Goal: Transaction & Acquisition: Purchase product/service

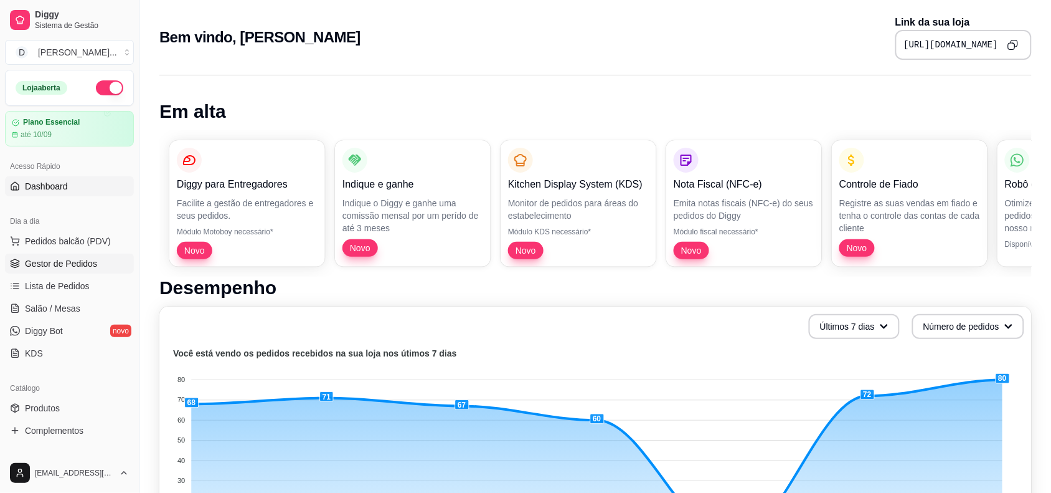
click at [62, 259] on span "Gestor de Pedidos" at bounding box center [61, 263] width 72 height 12
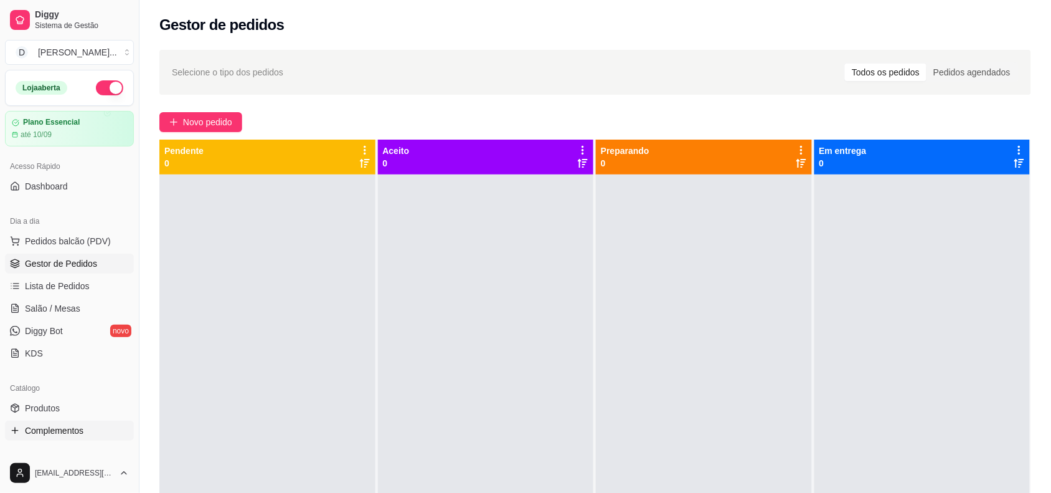
click at [47, 437] on span "Complementos" at bounding box center [54, 430] width 59 height 12
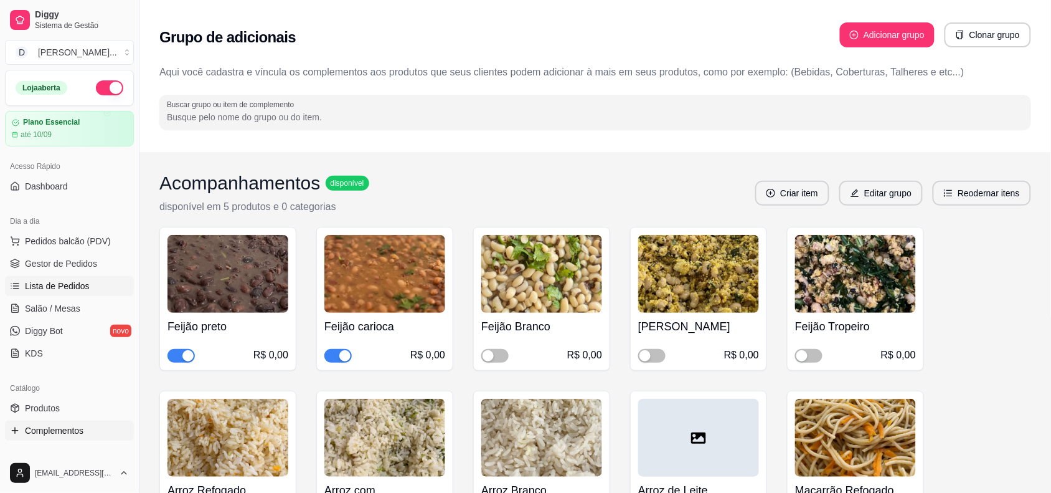
click at [55, 282] on span "Lista de Pedidos" at bounding box center [57, 286] width 65 height 12
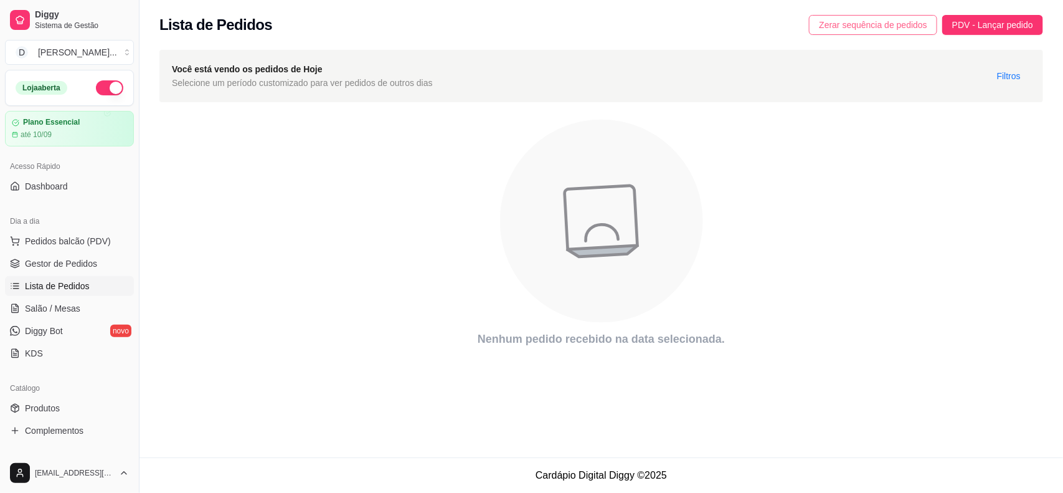
click at [879, 21] on span "Zerar sequência de pedidos" at bounding box center [873, 25] width 108 height 14
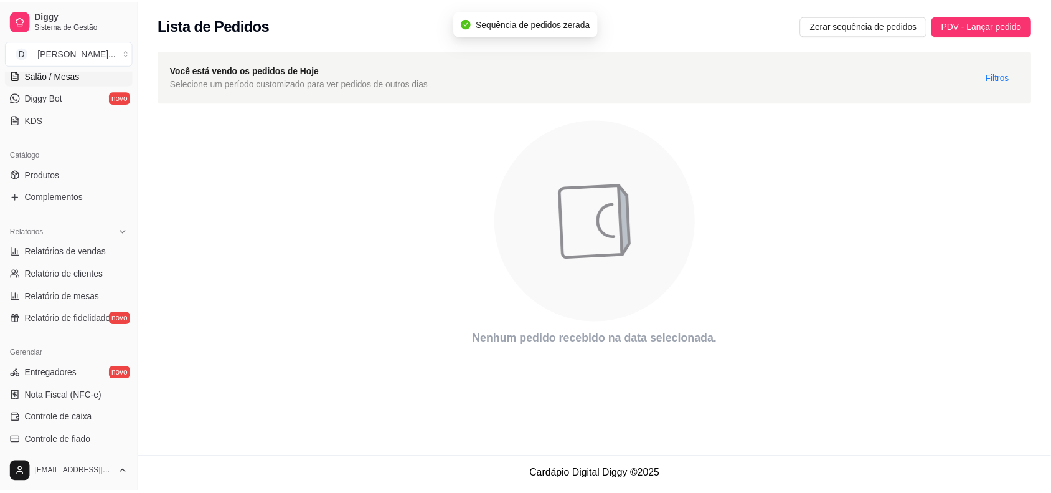
scroll to position [389, 0]
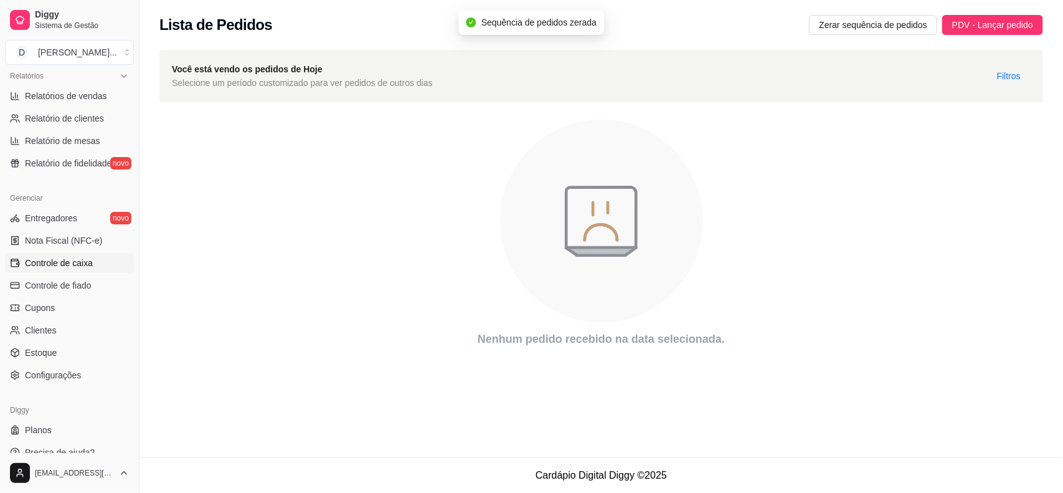
click at [75, 257] on span "Controle de caixa" at bounding box center [59, 263] width 68 height 12
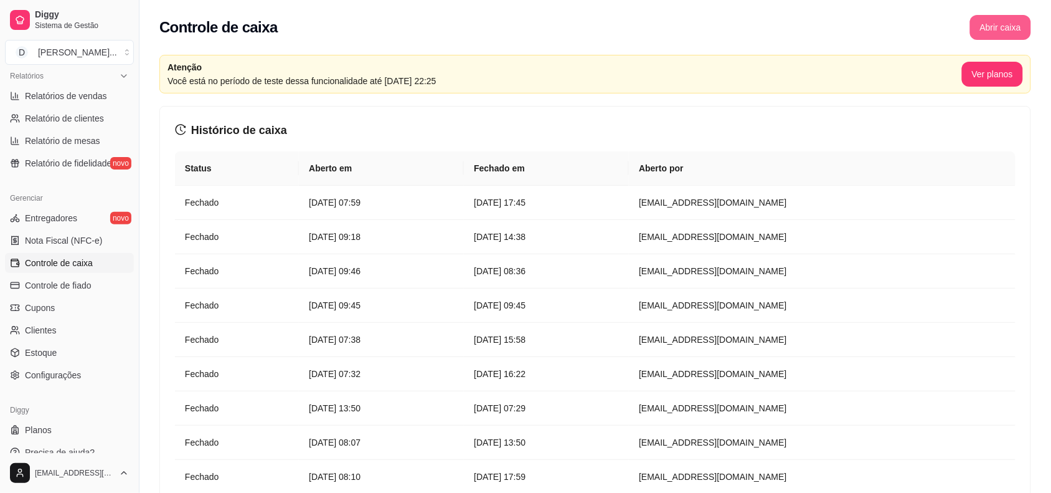
click at [1016, 28] on button "Abrir caixa" at bounding box center [1000, 27] width 61 height 25
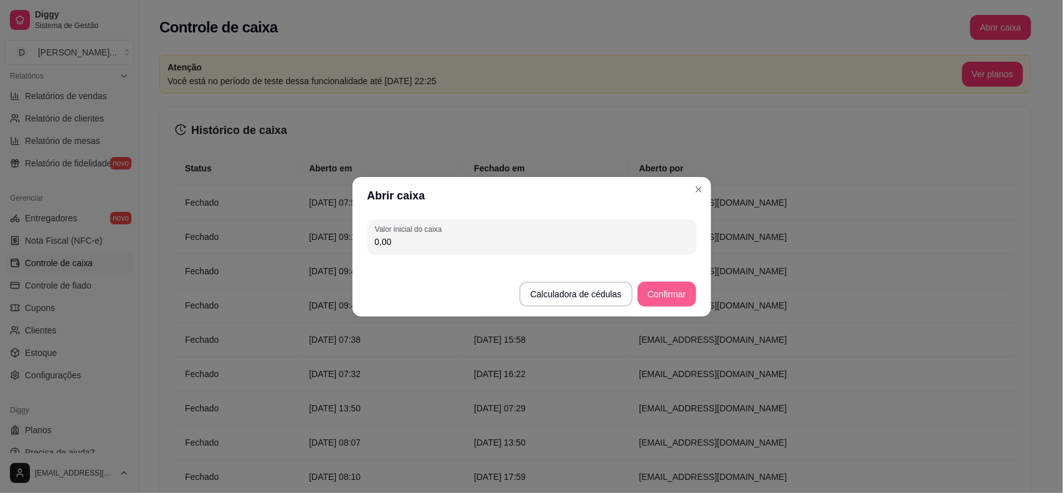
click at [676, 295] on button "Confirmar" at bounding box center [667, 293] width 58 height 25
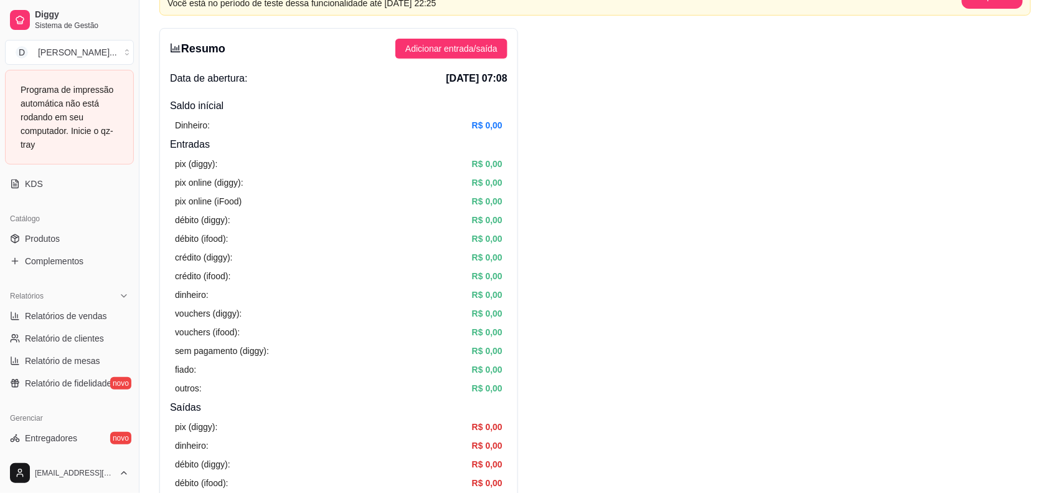
scroll to position [201, 0]
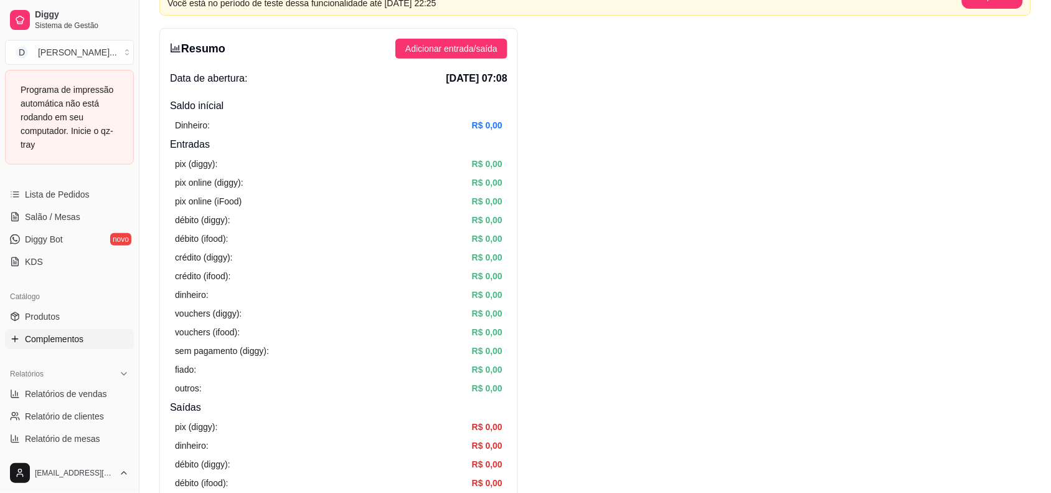
click at [31, 333] on span "Complementos" at bounding box center [54, 339] width 59 height 12
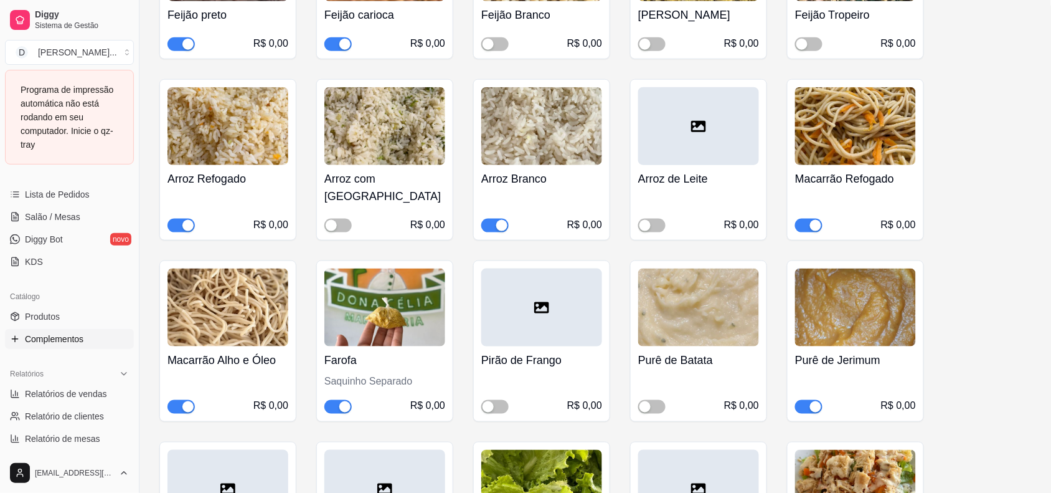
scroll to position [701, 0]
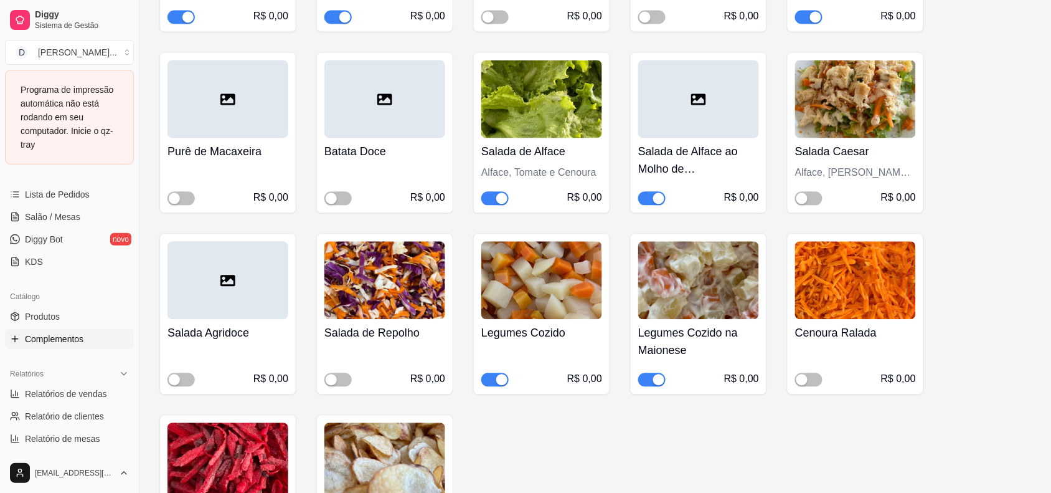
click at [652, 373] on span "button" at bounding box center [651, 380] width 27 height 14
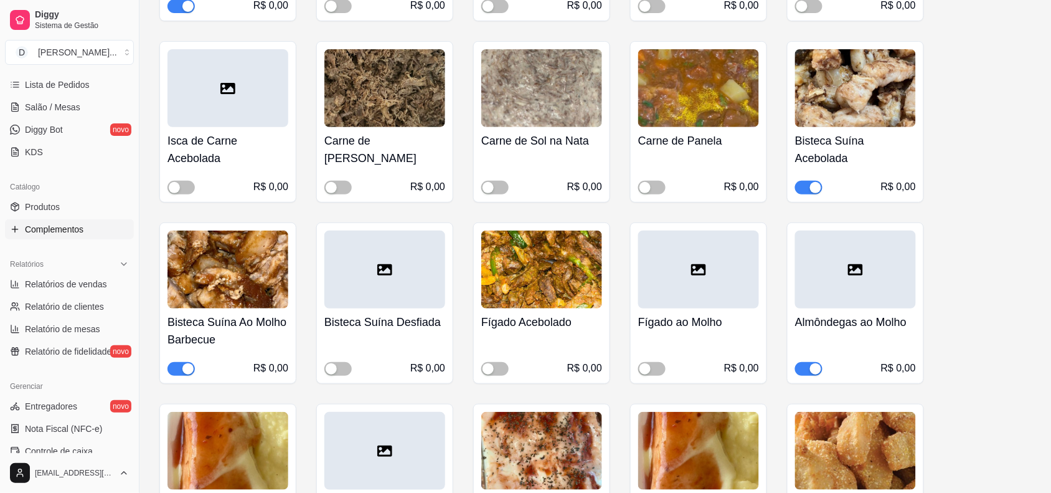
scroll to position [1557, 0]
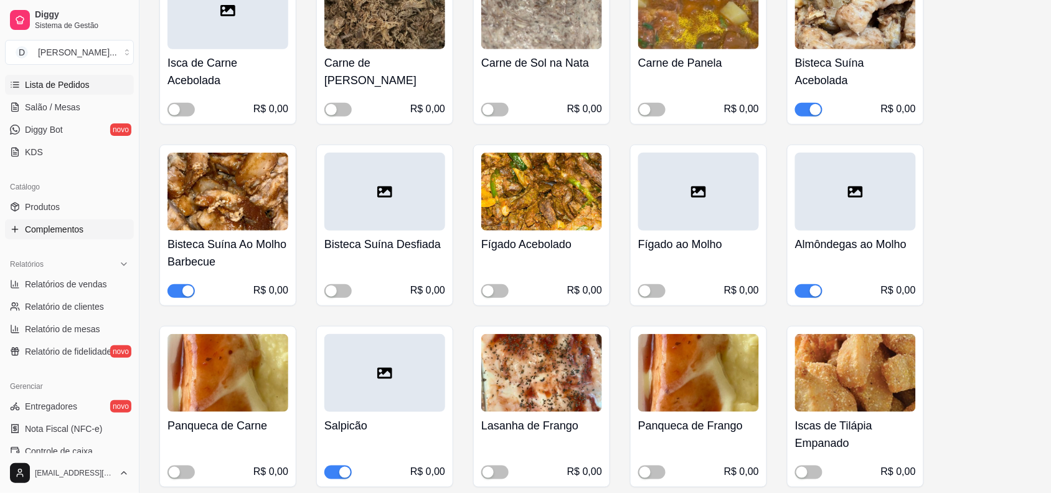
click at [55, 88] on span "Lista de Pedidos" at bounding box center [57, 84] width 65 height 12
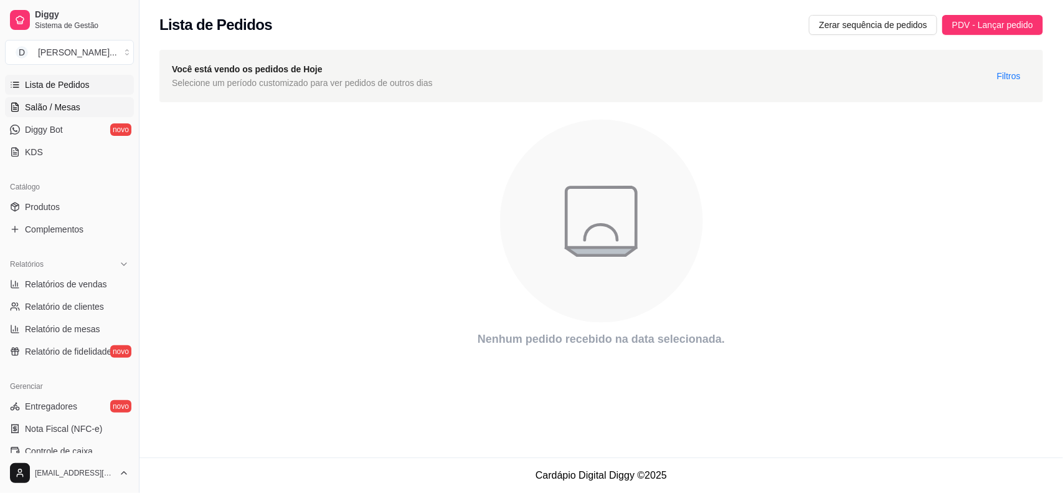
click at [47, 106] on span "Salão / Mesas" at bounding box center [52, 107] width 55 height 12
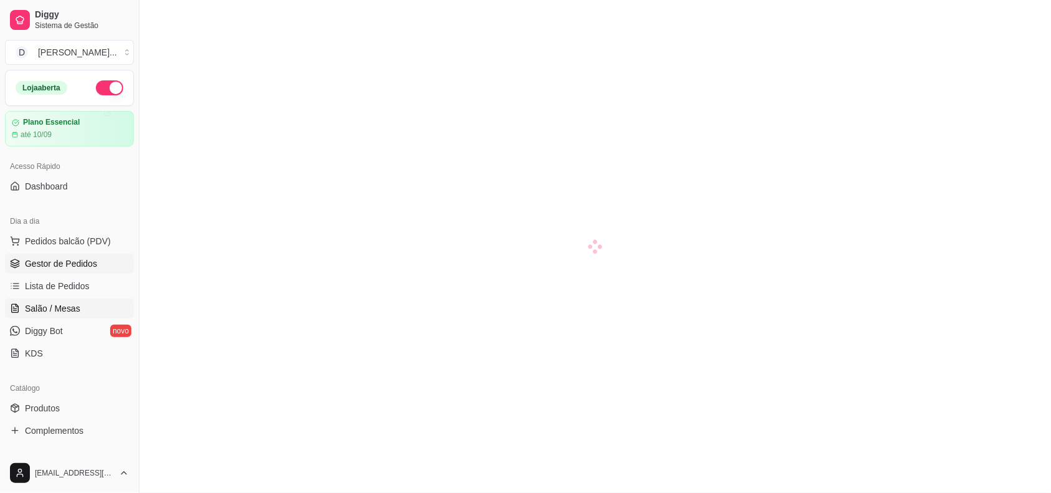
click at [58, 258] on span "Gestor de Pedidos" at bounding box center [61, 263] width 72 height 12
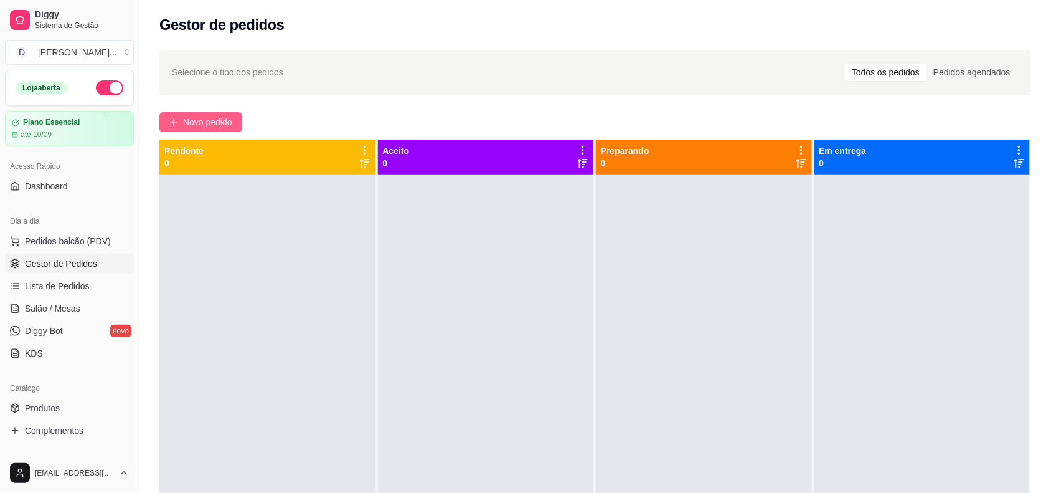
click at [173, 126] on button "Novo pedido" at bounding box center [200, 122] width 83 height 20
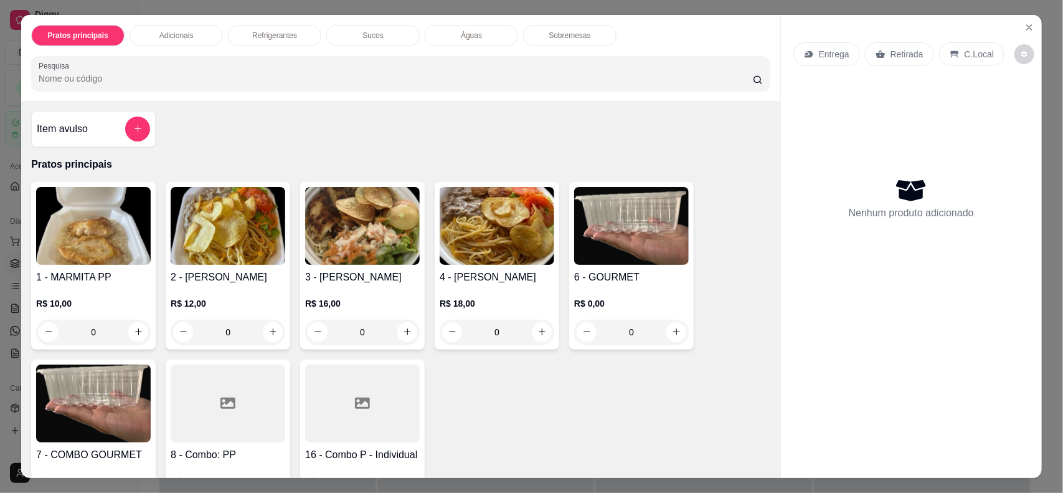
click at [176, 228] on img at bounding box center [228, 226] width 115 height 78
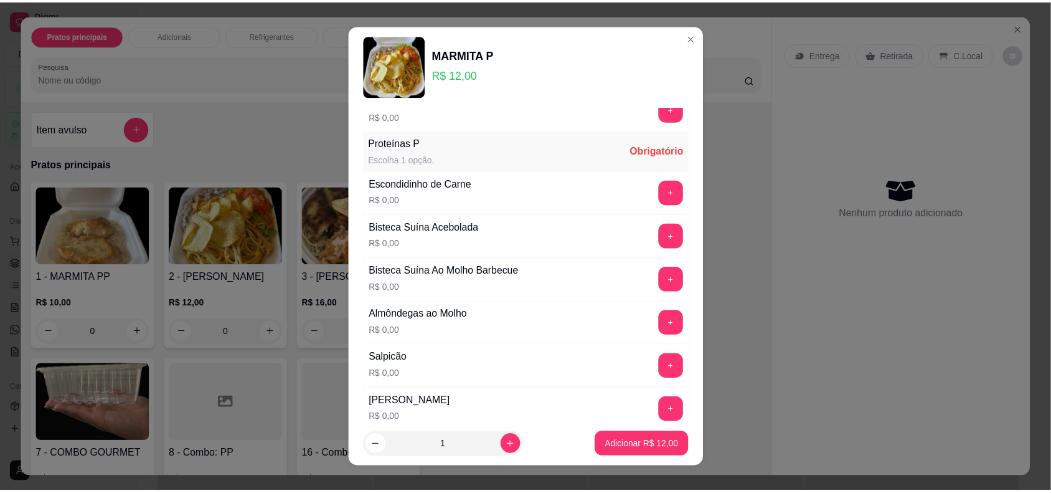
scroll to position [623, 0]
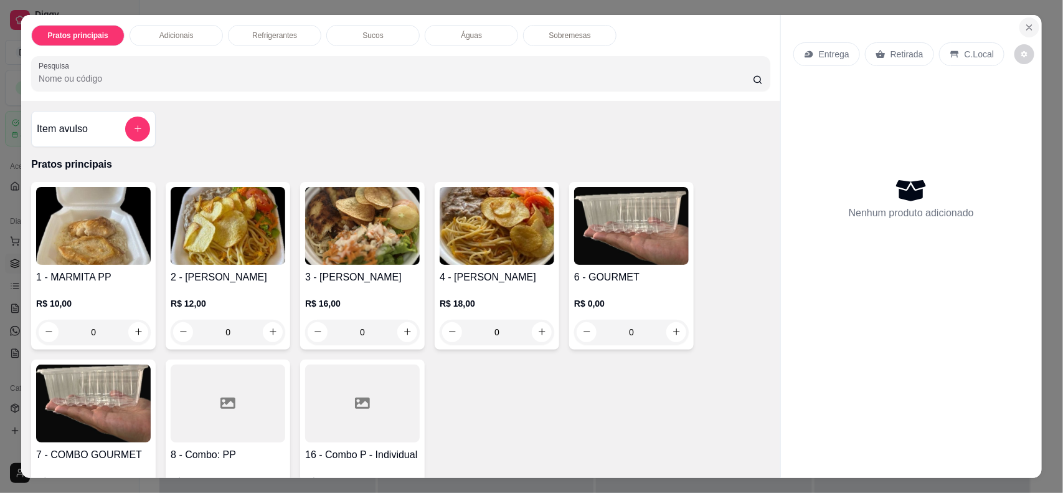
click at [1031, 29] on button "Close" at bounding box center [1029, 27] width 20 height 20
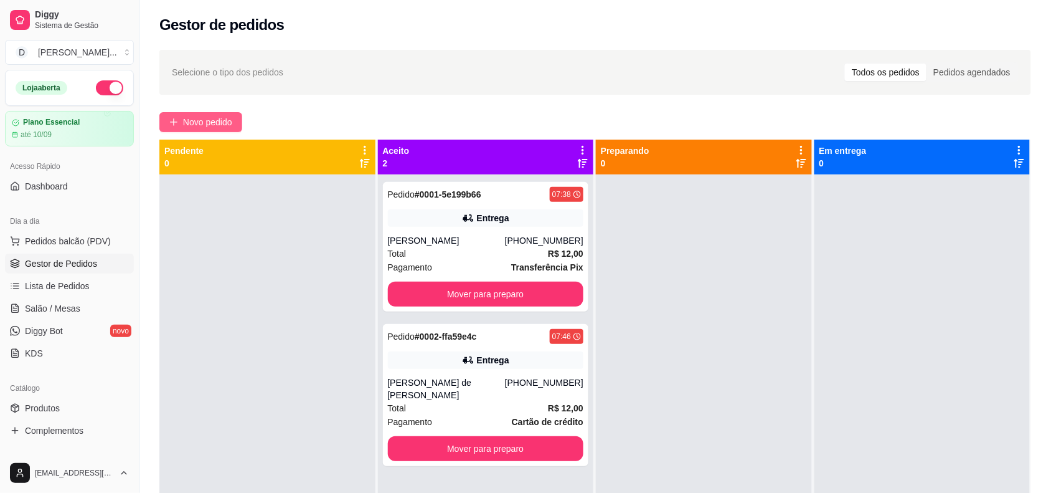
click at [179, 131] on button "Novo pedido" at bounding box center [200, 122] width 83 height 20
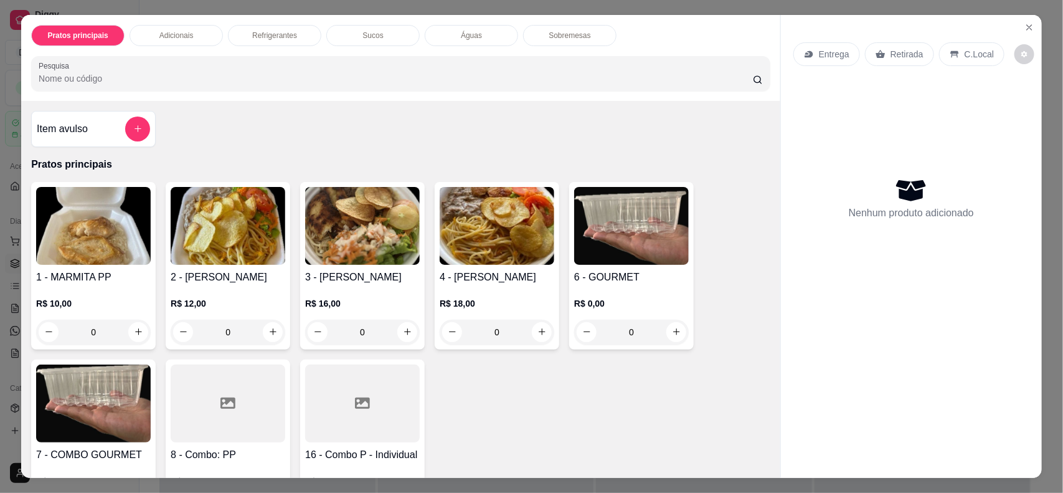
click at [838, 54] on p "Entrega" at bounding box center [834, 54] width 31 height 12
click at [913, 51] on p "Retirada" at bounding box center [906, 54] width 33 height 12
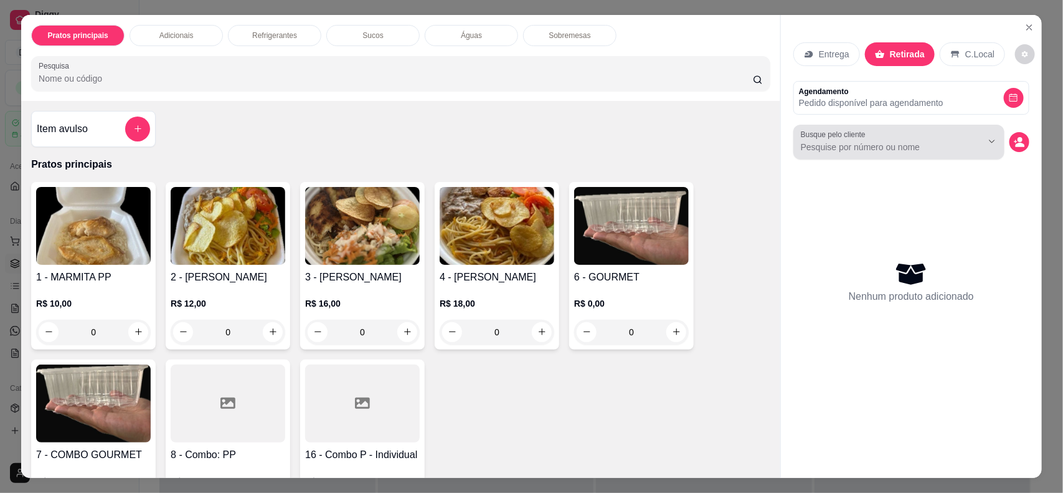
click at [912, 137] on div at bounding box center [899, 142] width 196 height 25
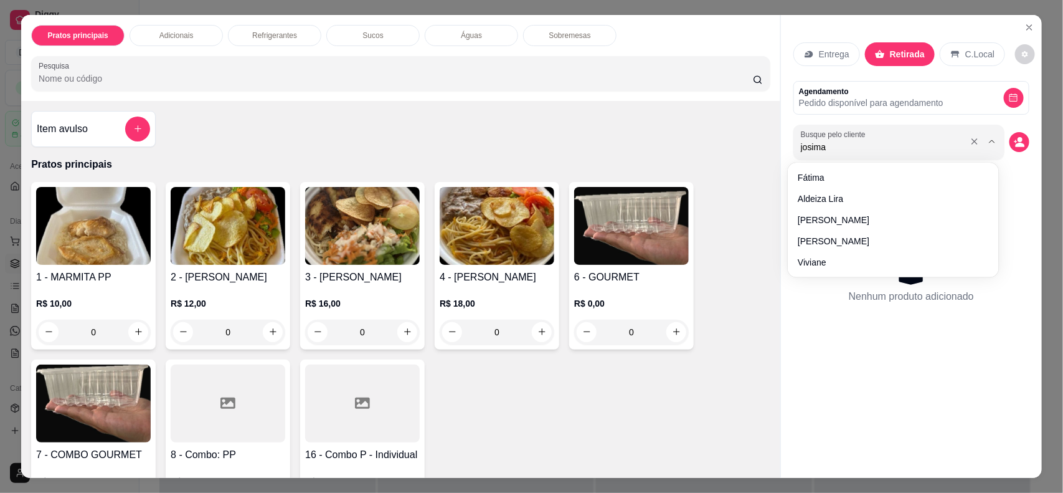
type input "[PERSON_NAME]"
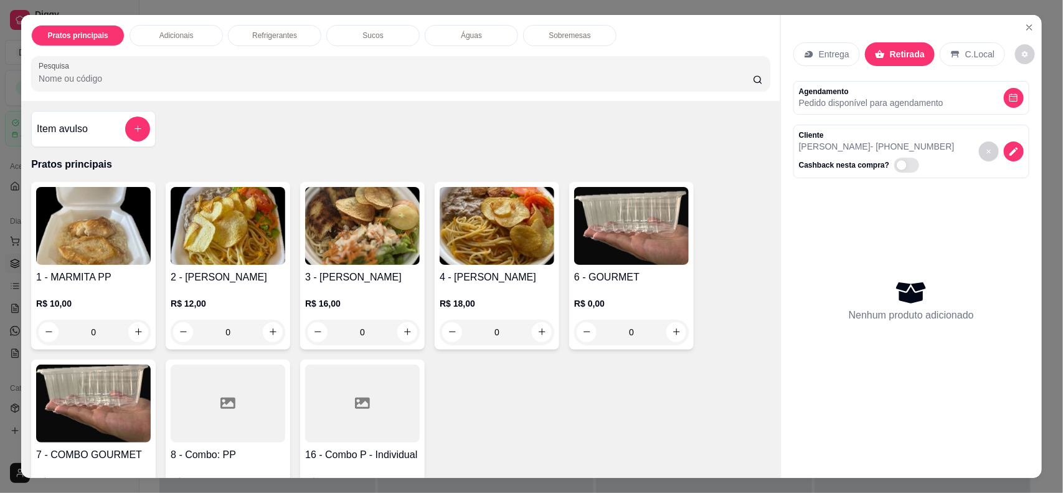
click at [470, 265] on img at bounding box center [497, 226] width 115 height 78
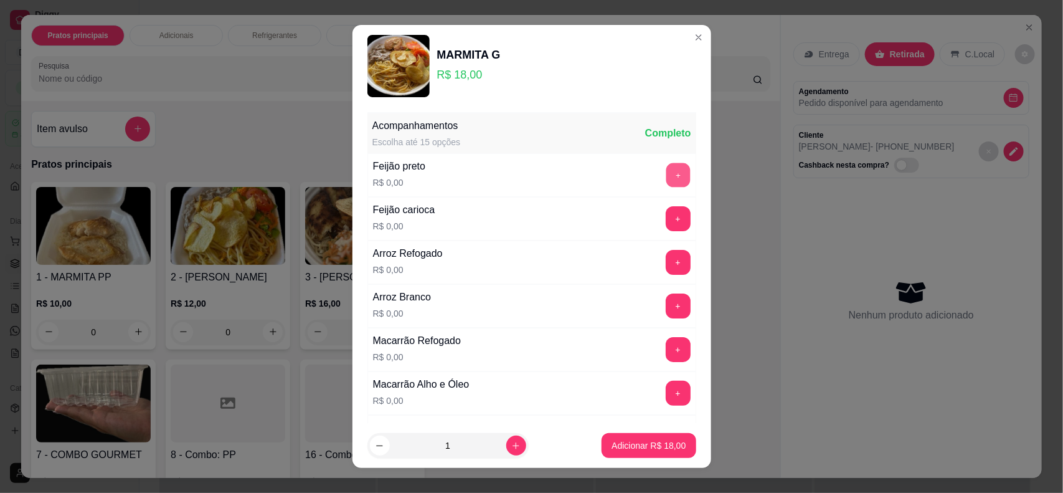
click at [666, 164] on button "+" at bounding box center [678, 175] width 24 height 24
click at [666, 265] on button "+" at bounding box center [678, 262] width 24 height 24
click at [666, 346] on button "+" at bounding box center [678, 349] width 24 height 24
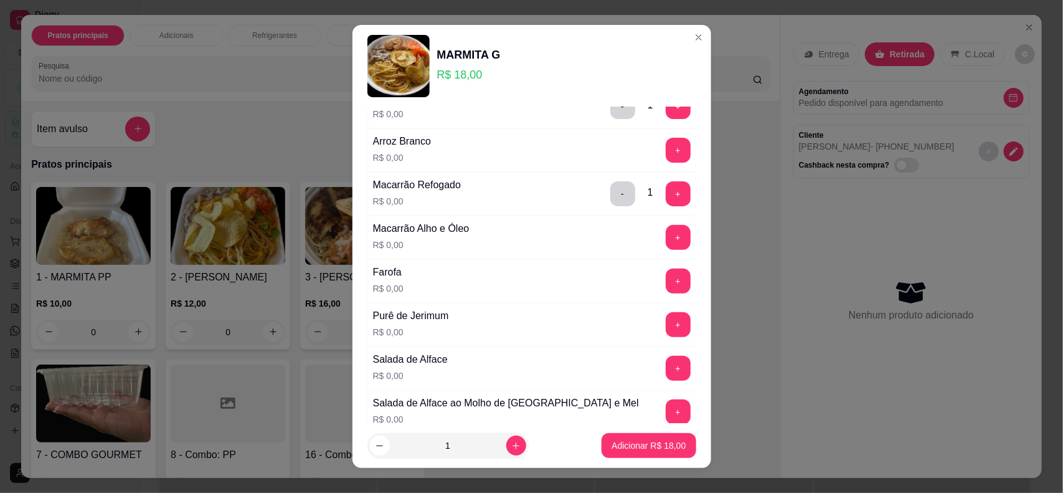
scroll to position [234, 0]
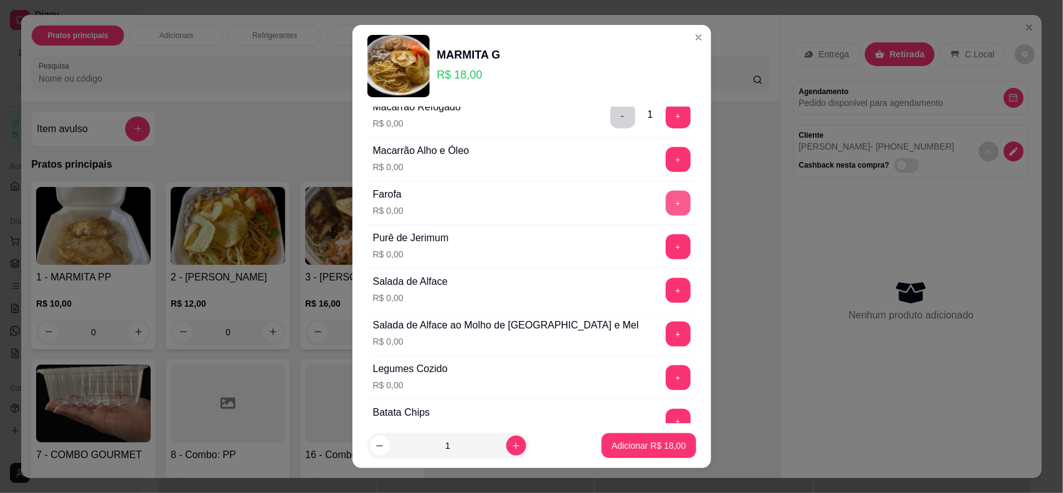
click at [666, 207] on button "+" at bounding box center [678, 203] width 25 height 25
click at [666, 252] on button "+" at bounding box center [678, 246] width 24 height 24
click at [666, 298] on button "+" at bounding box center [678, 290] width 25 height 25
click at [666, 332] on button "+" at bounding box center [678, 333] width 25 height 25
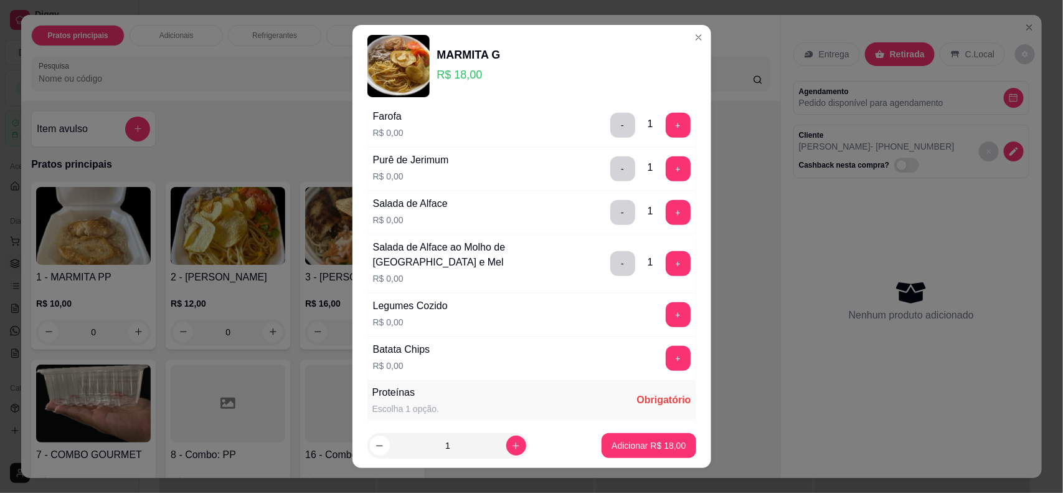
scroll to position [389, 0]
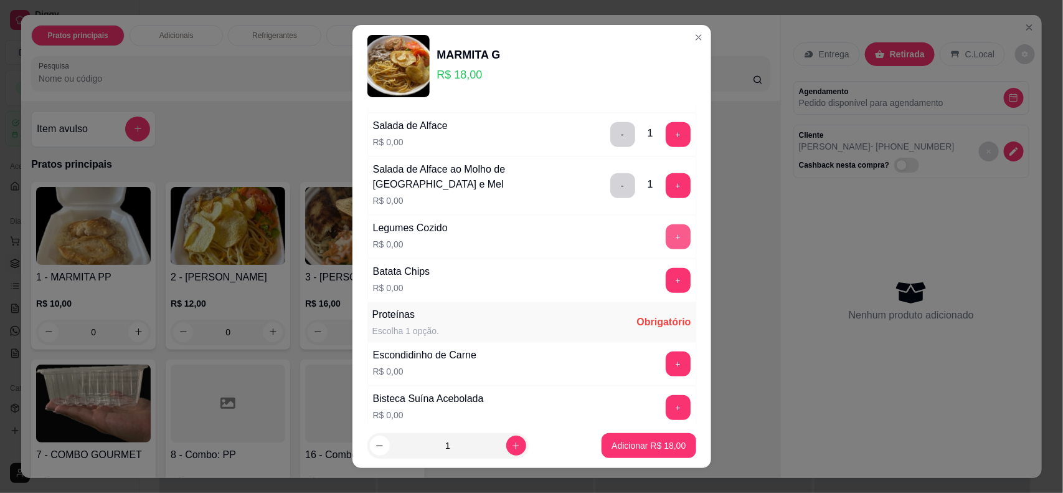
click at [666, 247] on button "+" at bounding box center [678, 236] width 25 height 25
click at [666, 283] on button "+" at bounding box center [678, 280] width 24 height 24
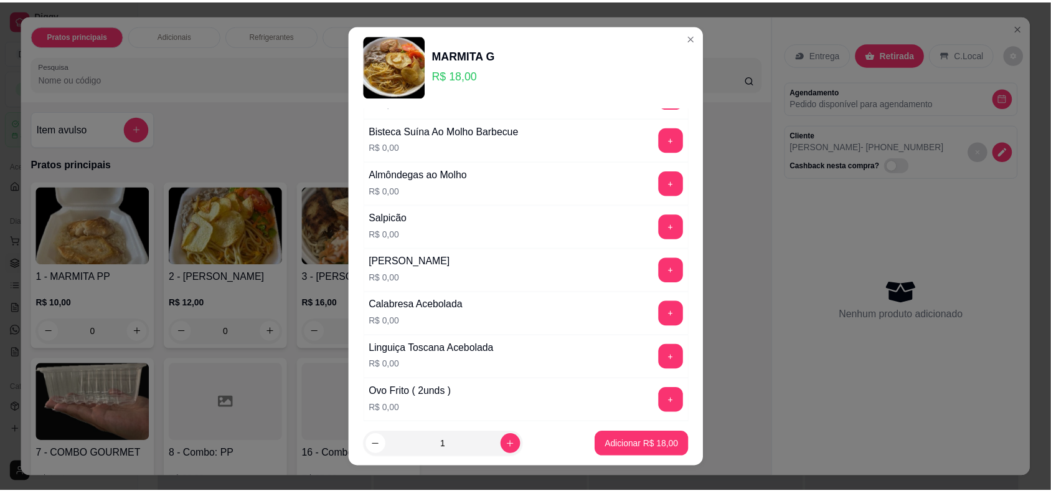
scroll to position [778, 0]
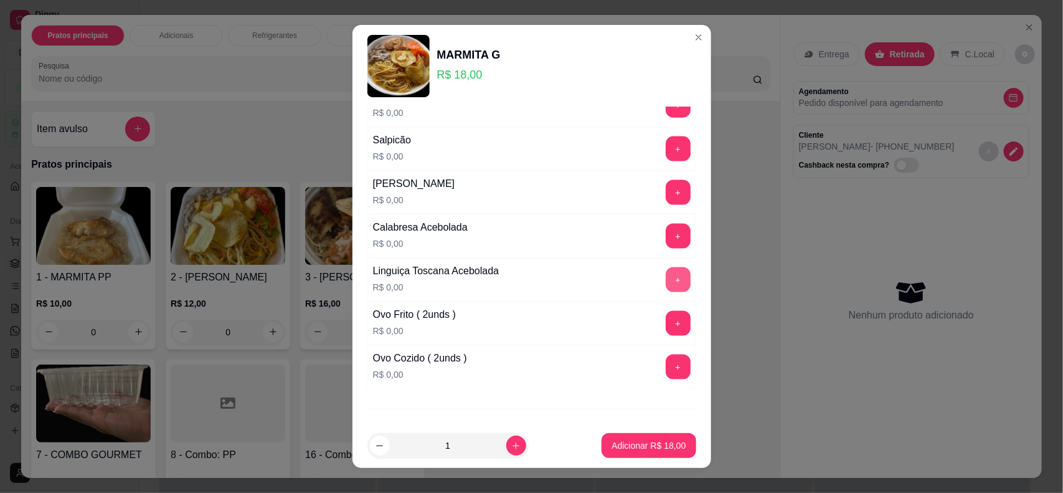
click at [666, 282] on button "+" at bounding box center [678, 279] width 25 height 25
click at [666, 244] on button "+" at bounding box center [678, 236] width 25 height 25
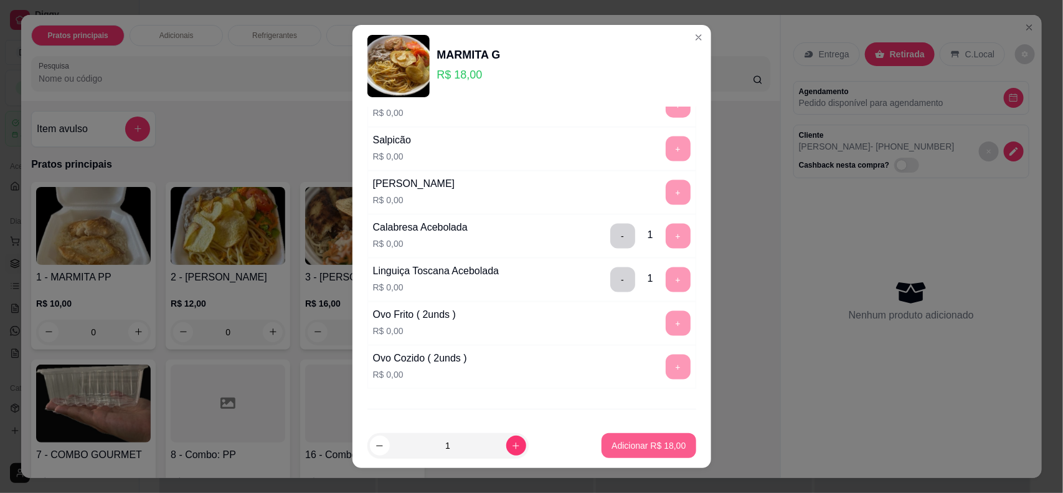
click at [631, 442] on p "Adicionar R$ 18,00" at bounding box center [648, 445] width 74 height 12
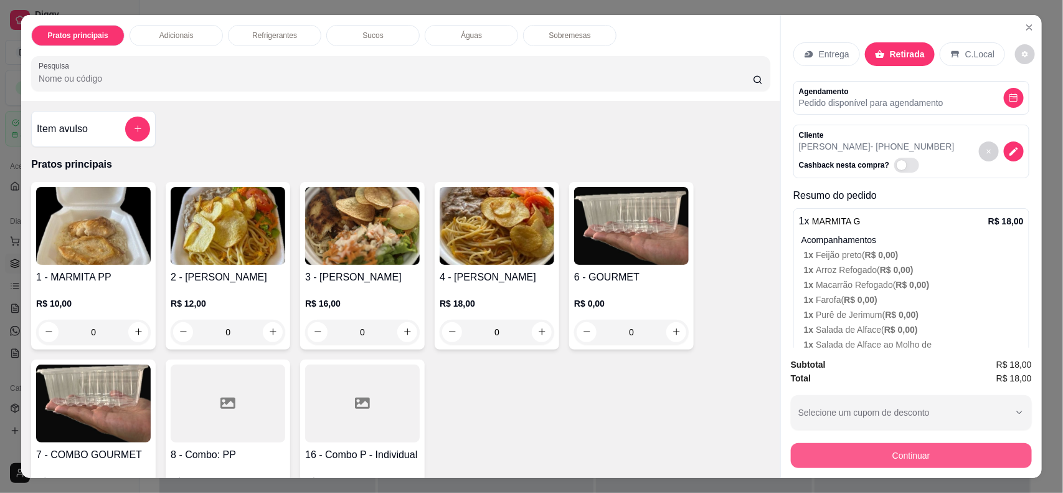
click at [838, 449] on button "Continuar" at bounding box center [911, 455] width 241 height 25
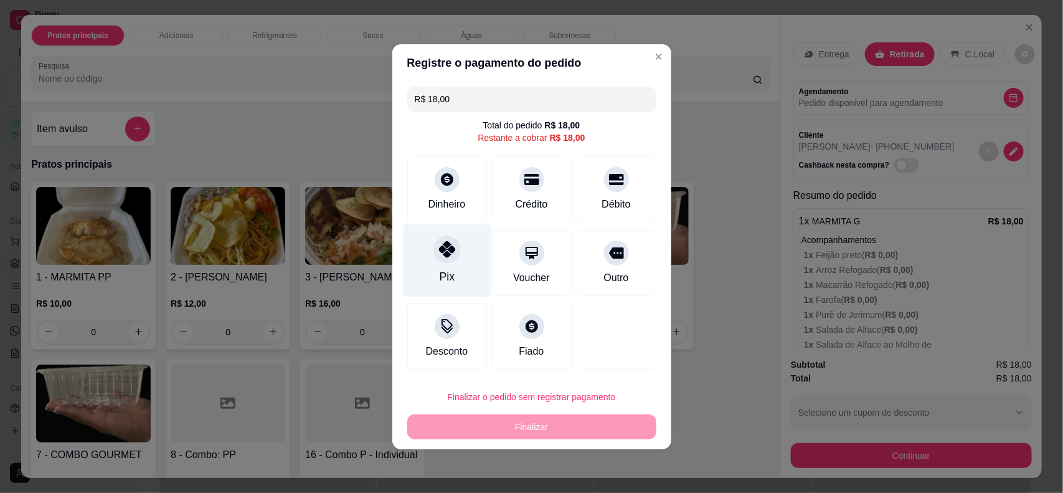
click at [450, 275] on div "Pix" at bounding box center [446, 276] width 15 height 16
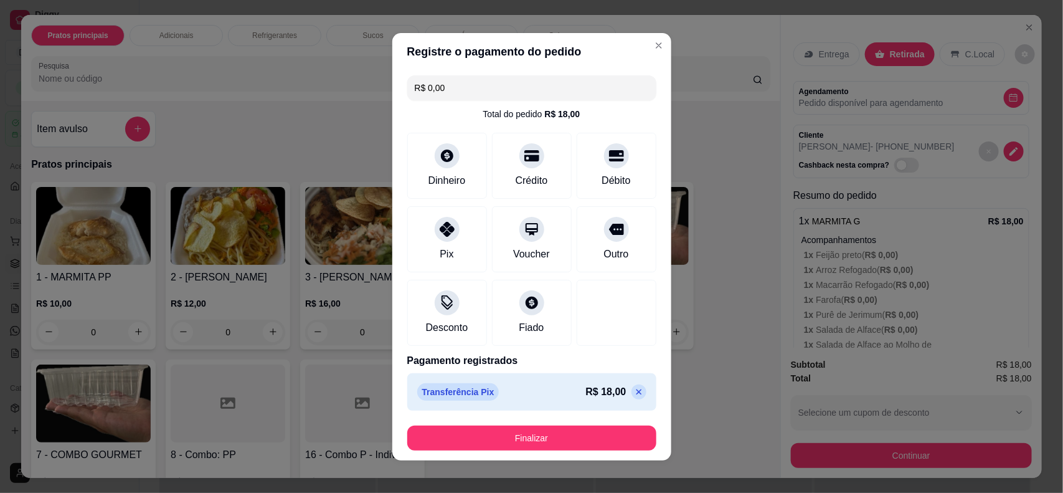
click at [631, 391] on p at bounding box center [638, 391] width 15 height 15
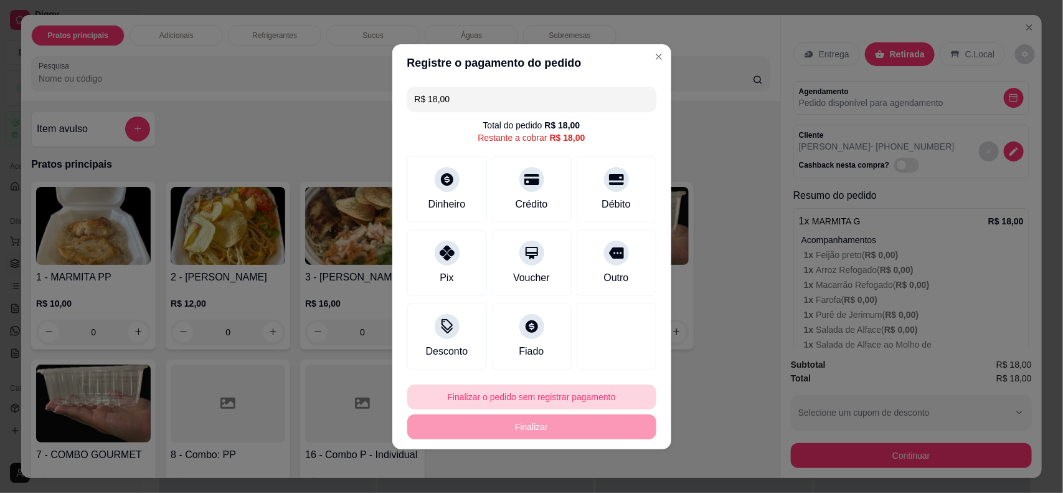
click at [546, 402] on button "Finalizar o pedido sem registrar pagamento" at bounding box center [531, 396] width 249 height 25
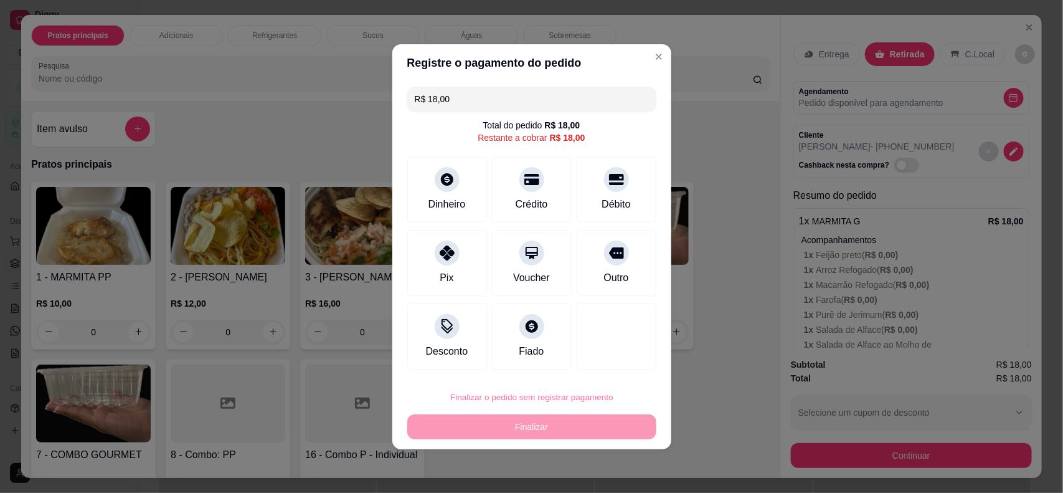
click at [604, 360] on button "Confirmar" at bounding box center [605, 361] width 46 height 19
type input "R$ 0,00"
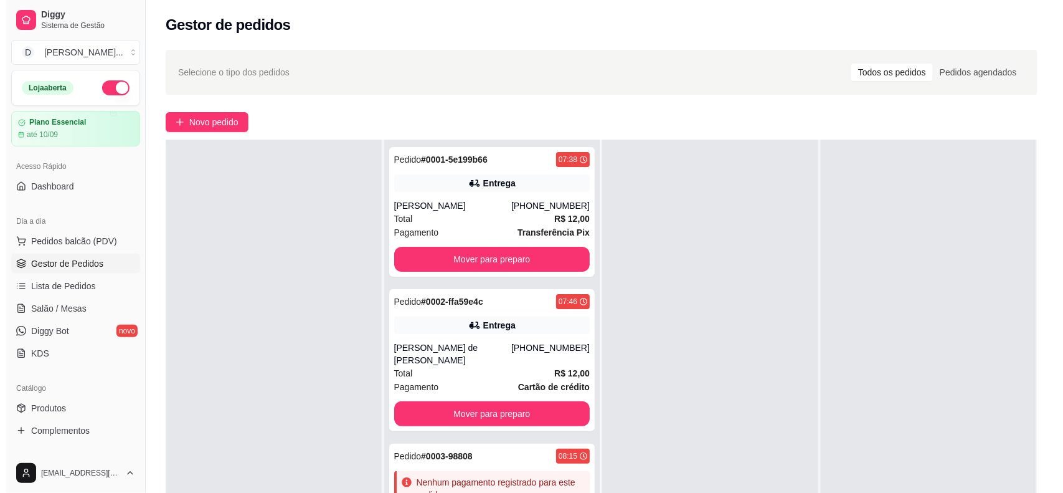
scroll to position [190, 0]
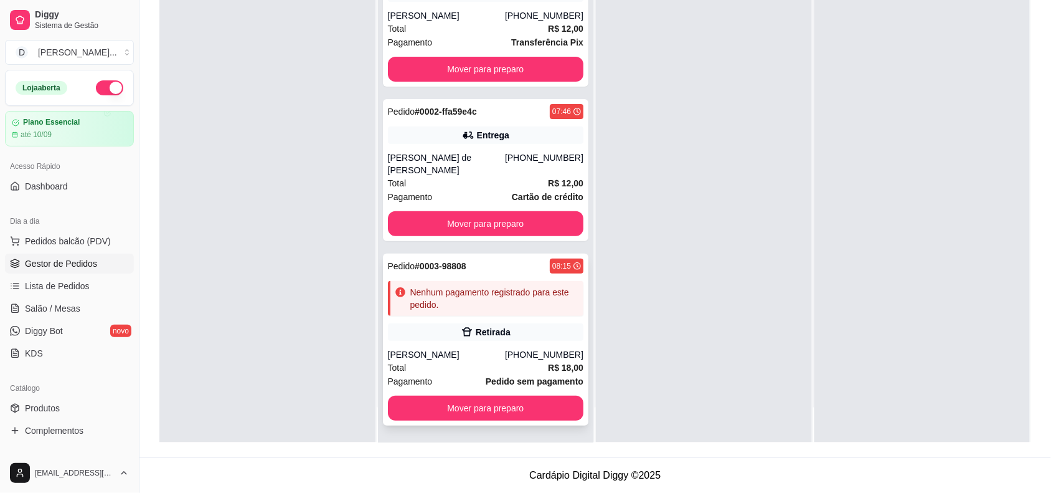
click at [486, 290] on div "Nenhum pagamento registrado para este pedido." at bounding box center [494, 298] width 169 height 25
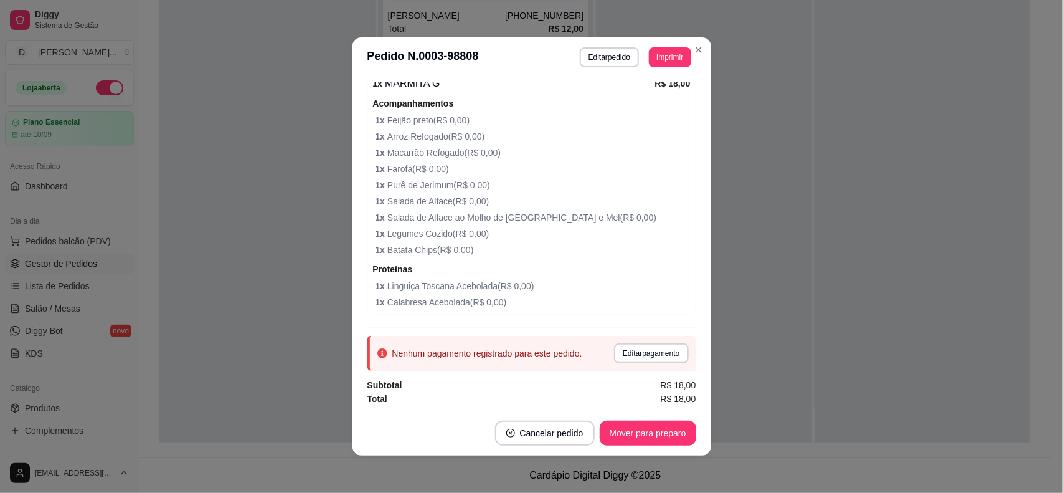
scroll to position [2, 0]
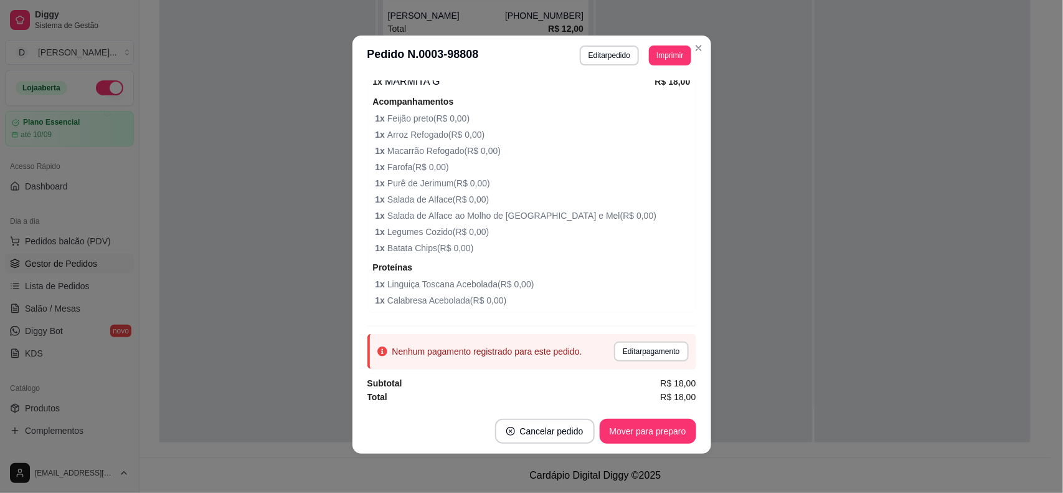
click at [637, 362] on div "Nenhum pagamento registrado para este pedido. Editar pagamento" at bounding box center [531, 351] width 329 height 35
click at [630, 356] on button "Editar pagamento" at bounding box center [651, 351] width 74 height 20
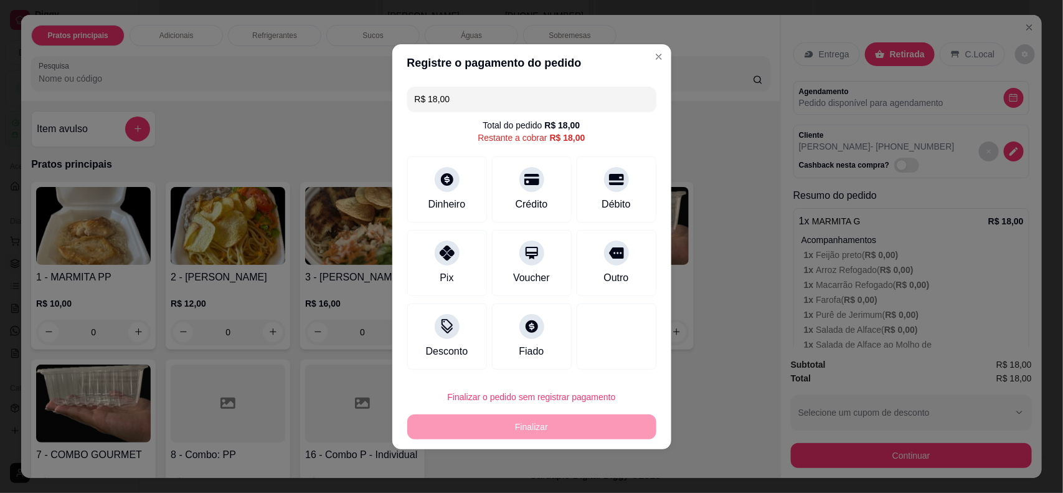
drag, startPoint x: 436, startPoint y: 256, endPoint x: 480, endPoint y: 337, distance: 92.2
click at [436, 257] on div at bounding box center [447, 252] width 25 height 25
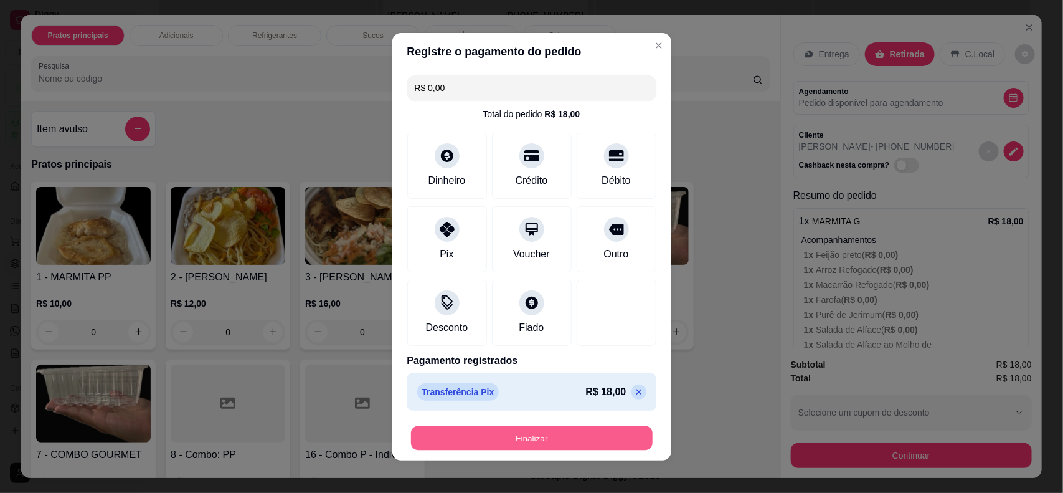
click at [532, 430] on button "Finalizar" at bounding box center [532, 437] width 242 height 24
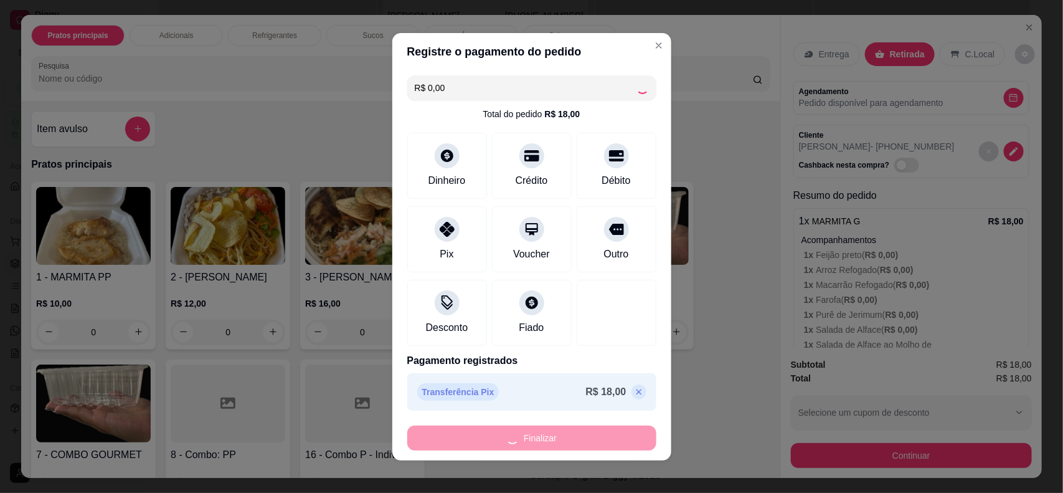
type input "-R$ 18,00"
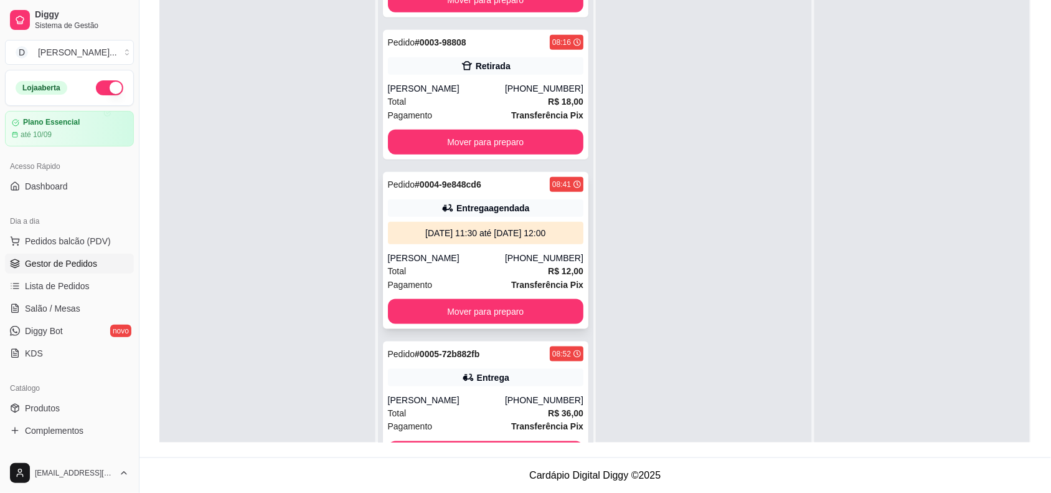
scroll to position [35, 0]
